Goal: Find specific page/section: Find specific page/section

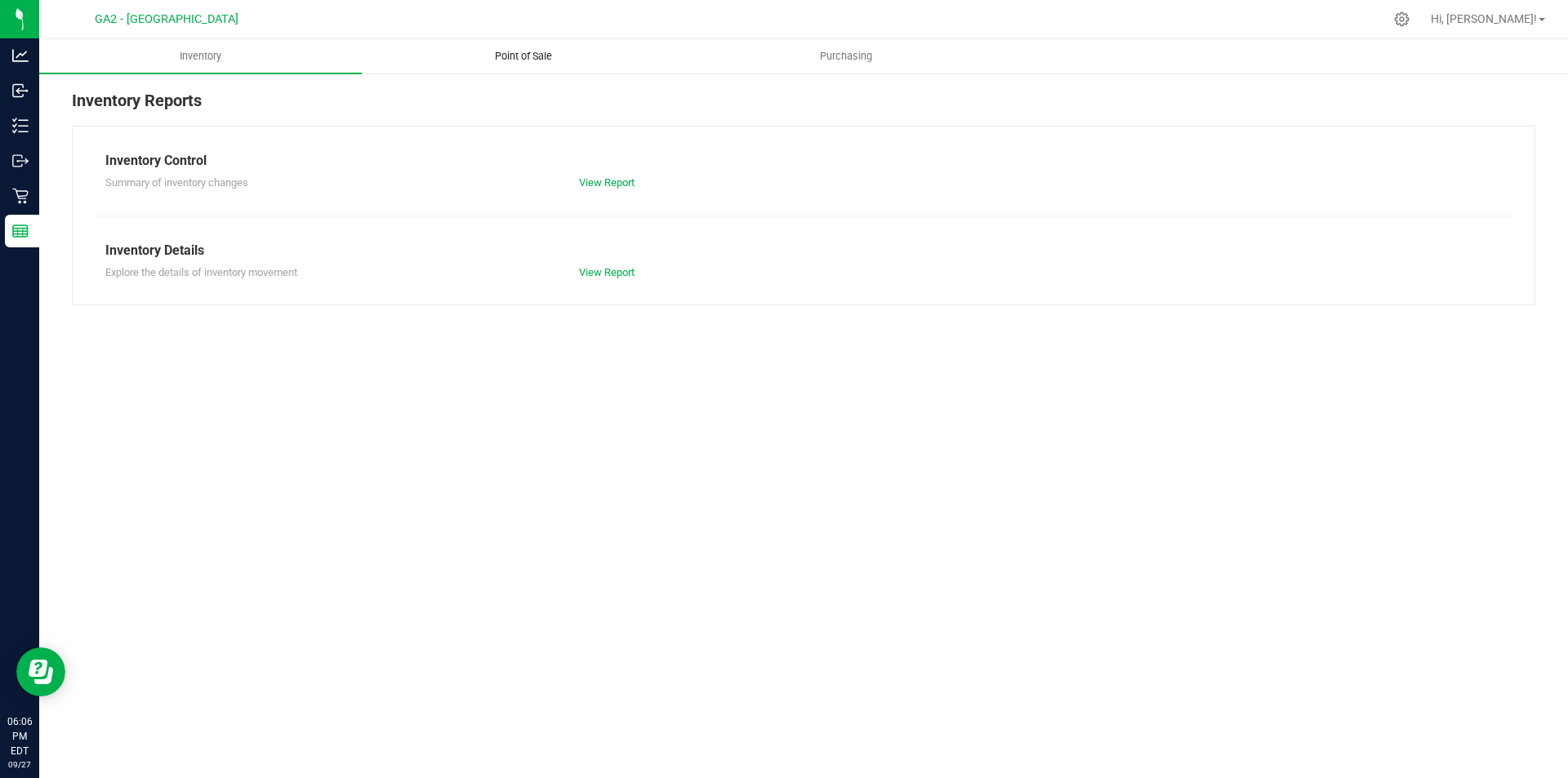
click at [524, 54] on span "Point of Sale" at bounding box center [524, 56] width 101 height 14
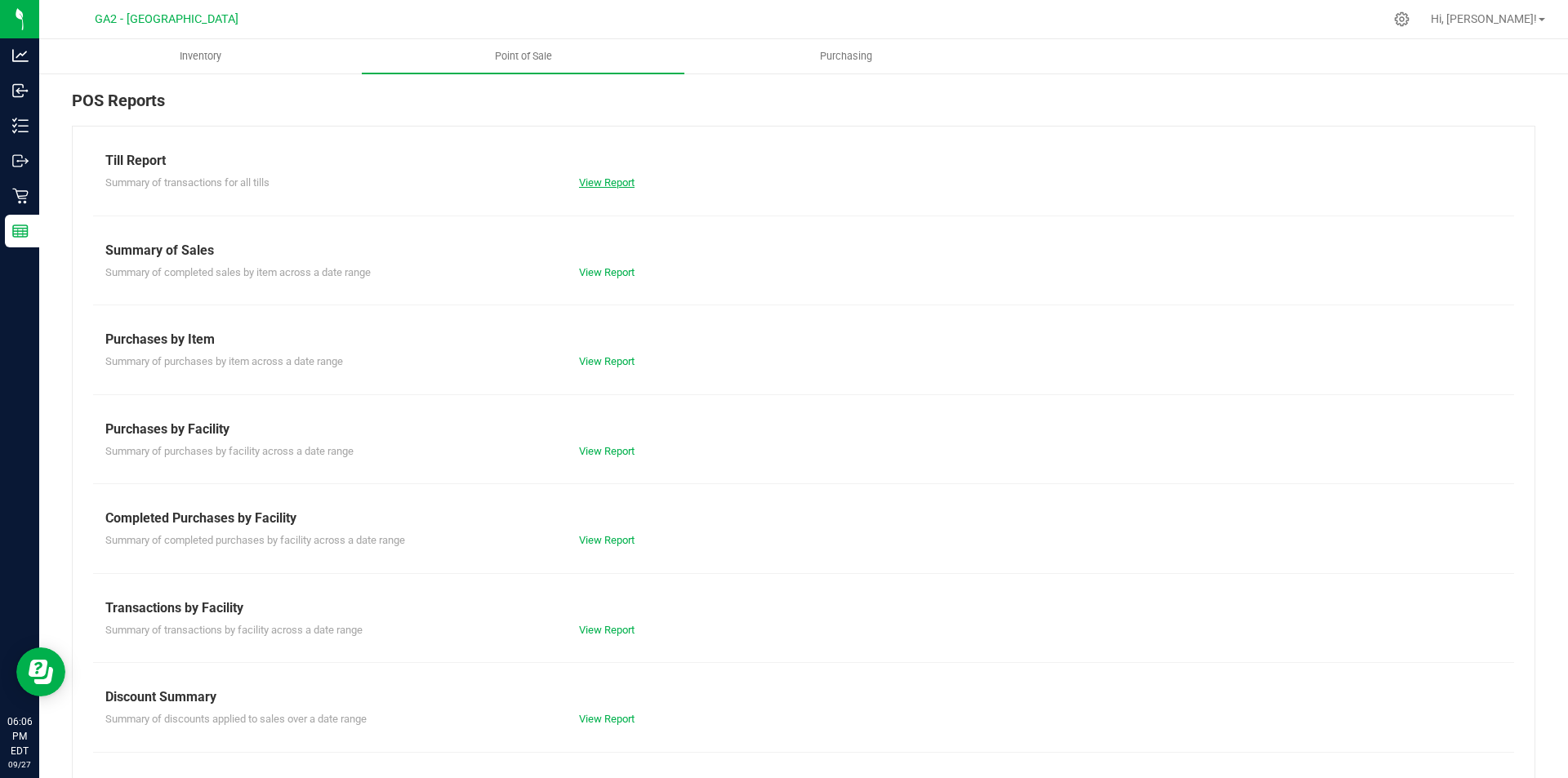
click at [606, 183] on link "View Report" at bounding box center [608, 182] width 56 height 13
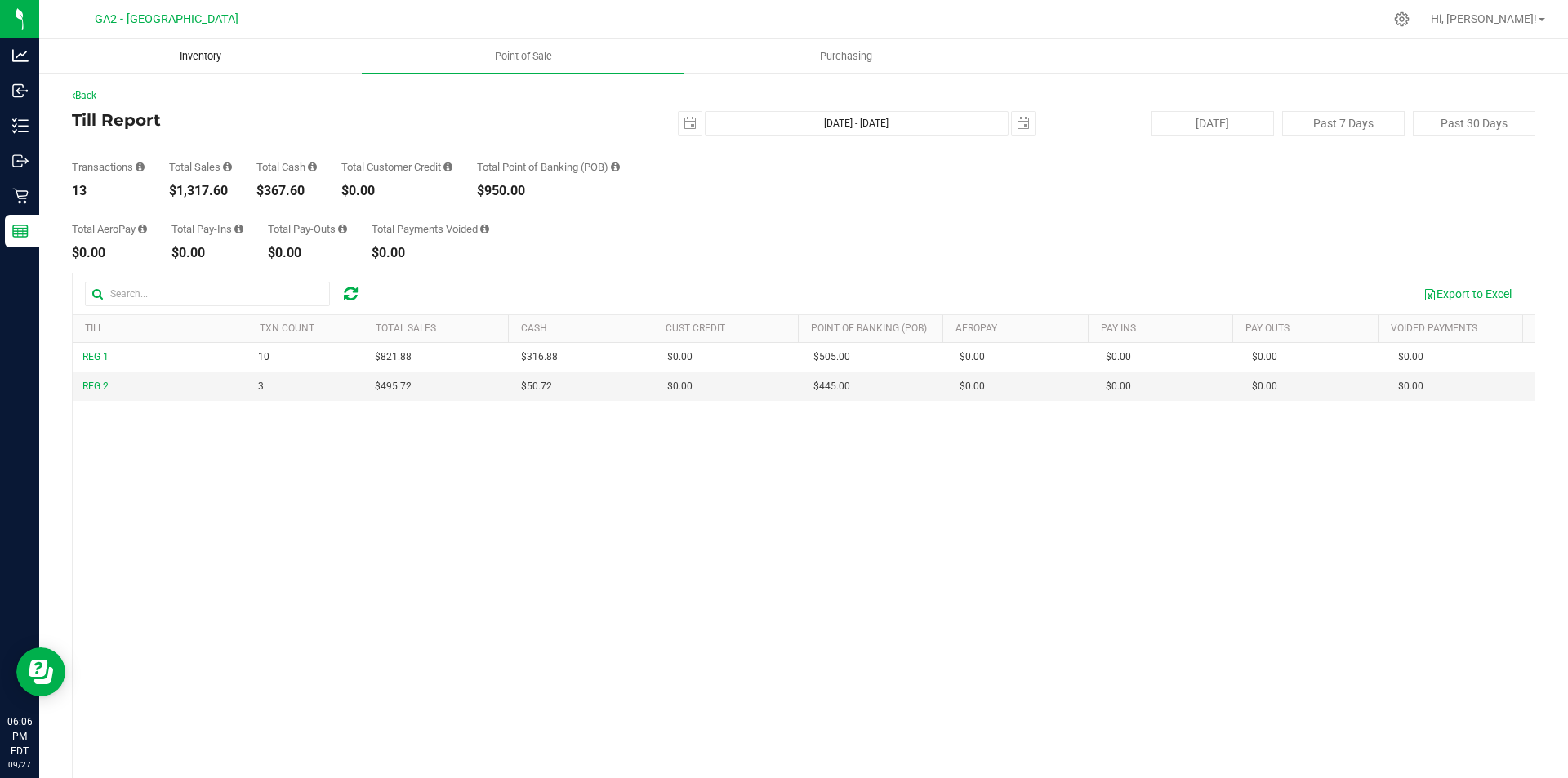
click at [227, 45] on uib-tab-heading "Inventory" at bounding box center [200, 56] width 321 height 32
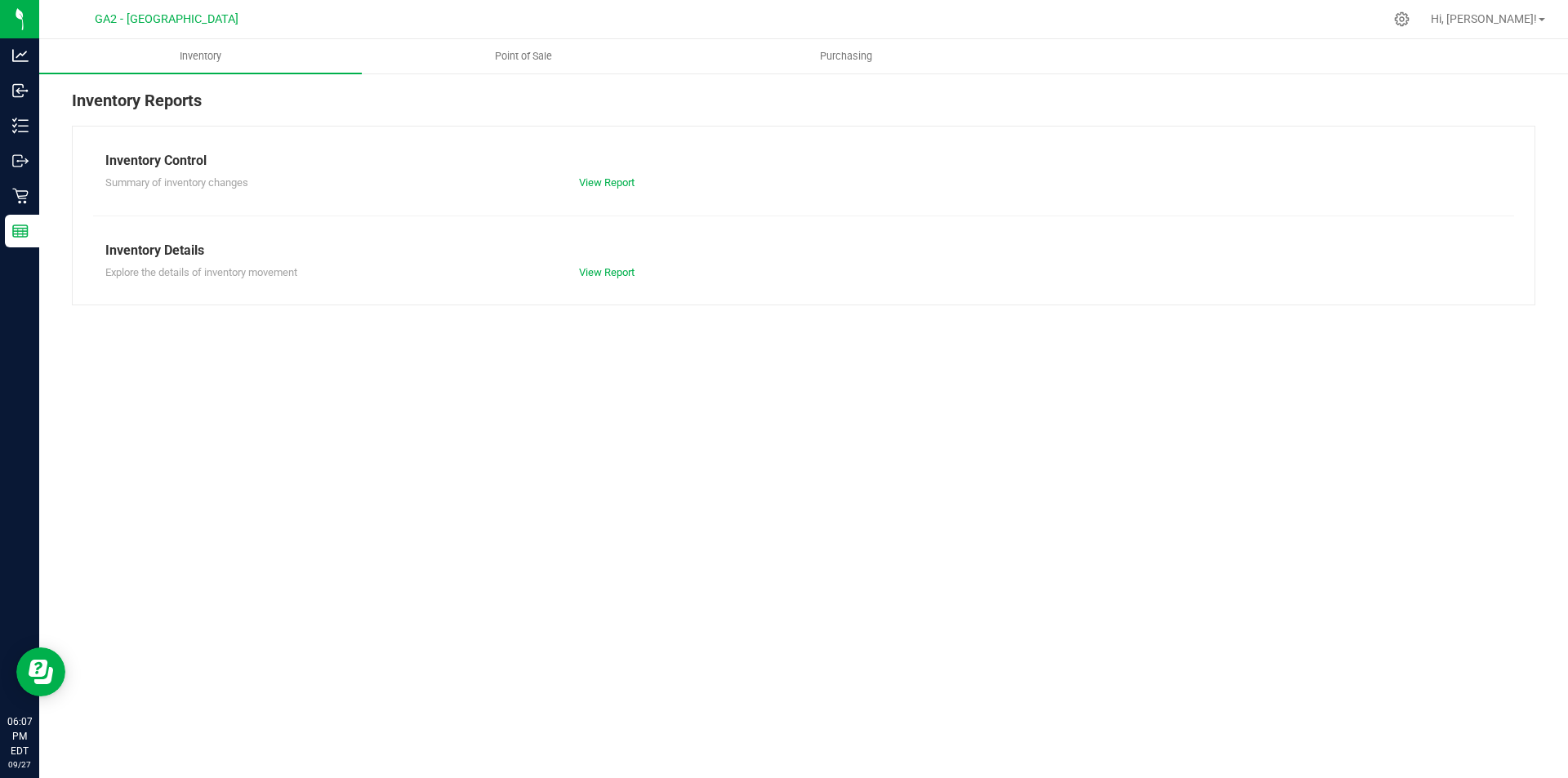
drag, startPoint x: 747, startPoint y: 423, endPoint x: 738, endPoint y: 426, distance: 9.5
click at [738, 426] on div "Inventory Point of Sale Purchasing Inventory Reports Inventory Control Summary …" at bounding box center [803, 408] width 1529 height 739
